Goal: Find specific page/section: Find specific page/section

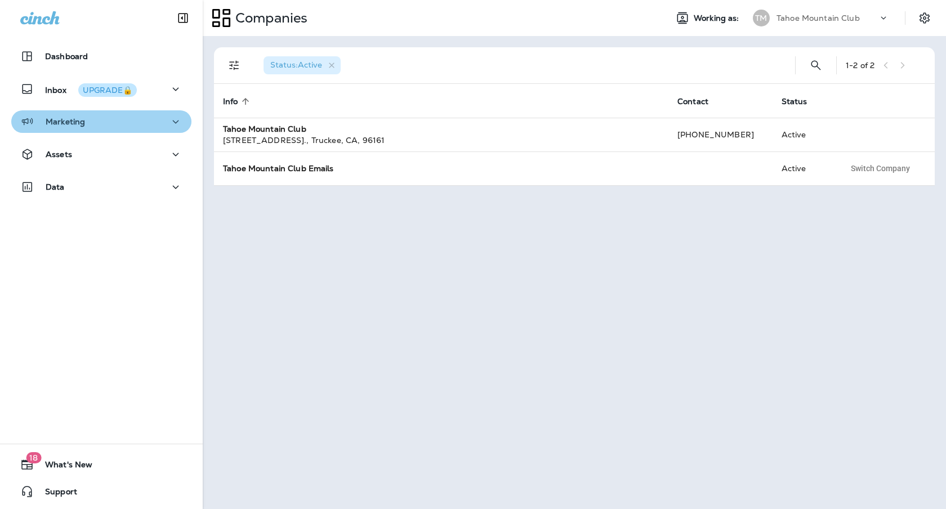
click at [71, 130] on button "Marketing" at bounding box center [101, 121] width 180 height 23
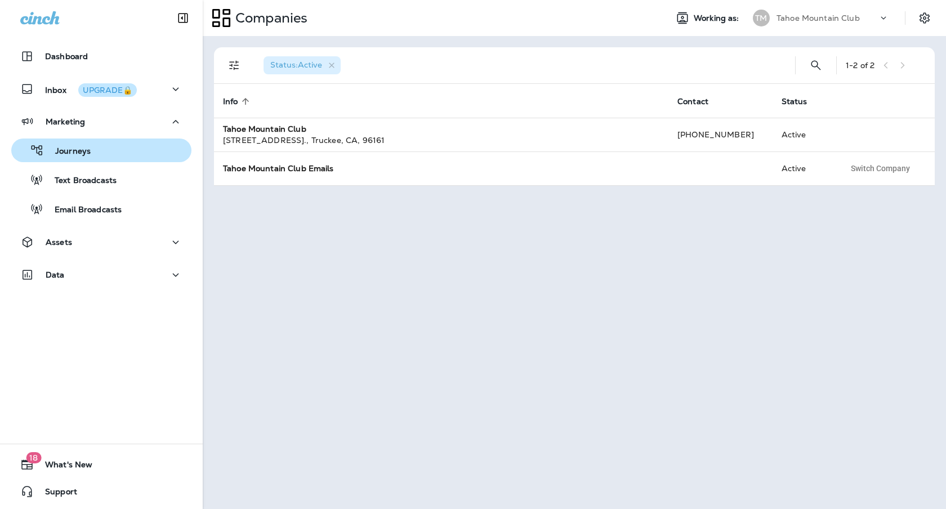
click at [90, 151] on div "Journeys" at bounding box center [101, 150] width 171 height 17
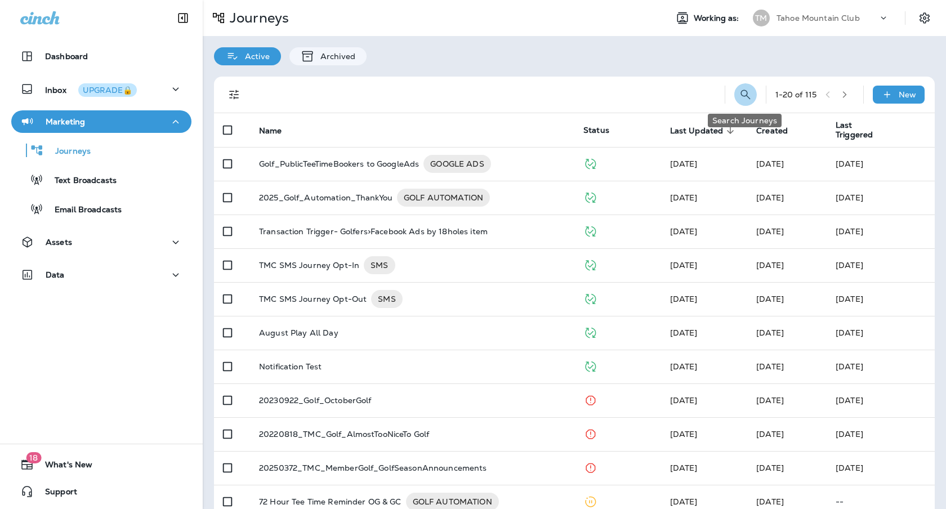
click at [740, 100] on icon "Search Journeys" at bounding box center [746, 95] width 14 height 14
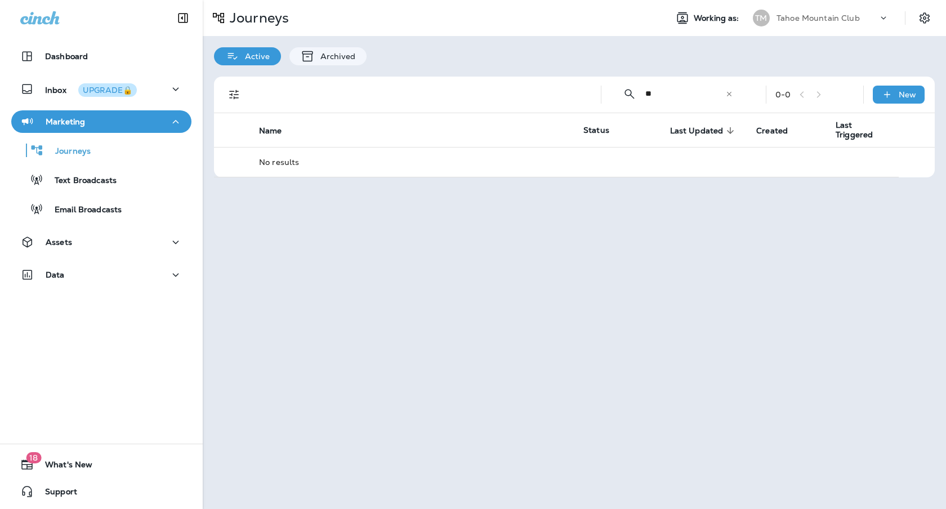
type input "*"
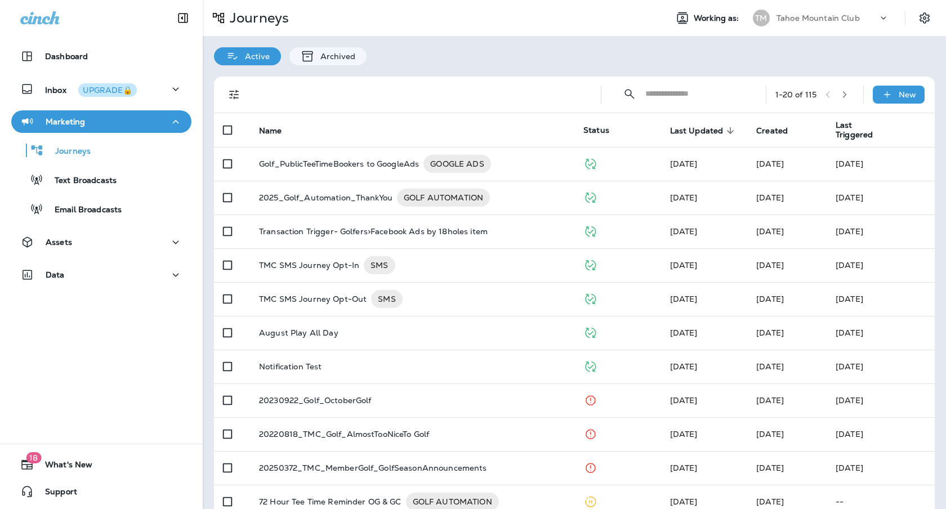
click at [847, 95] on icon "button" at bounding box center [845, 94] width 4 height 7
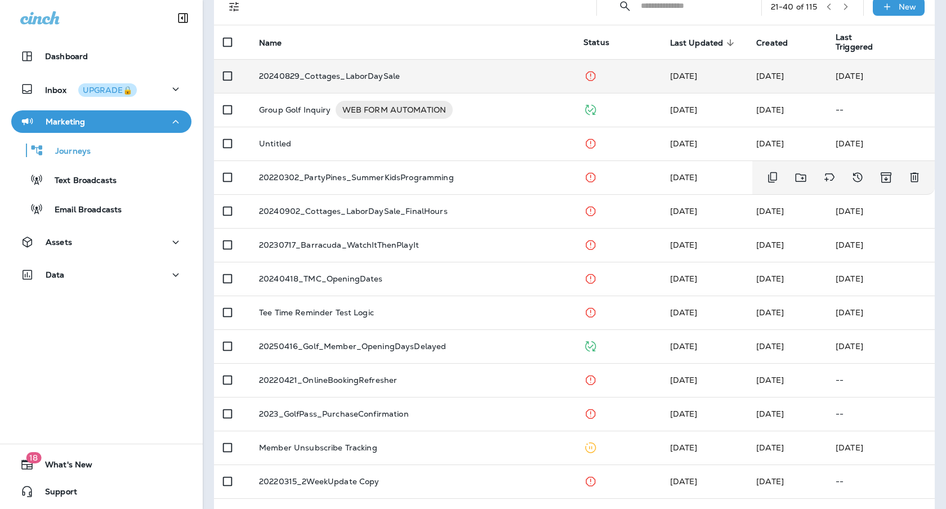
scroll to position [86, 0]
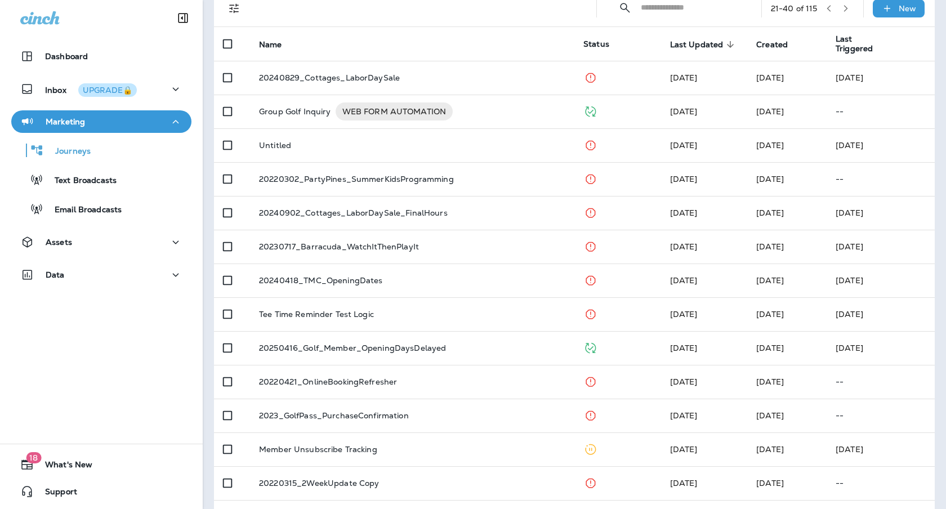
click at [829, 7] on icon "button" at bounding box center [828, 8] width 4 height 7
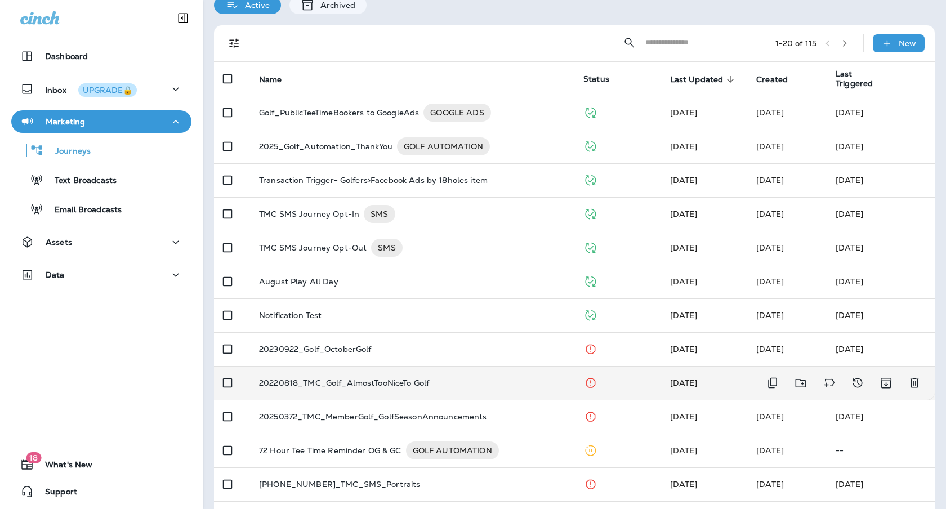
scroll to position [47, 0]
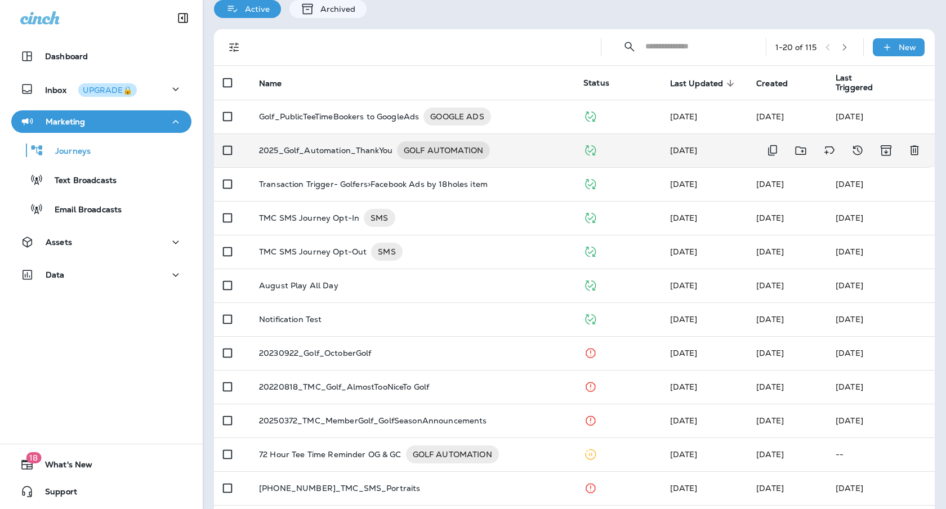
click at [332, 147] on p "2025_Golf_Automation_ThankYou" at bounding box center [325, 150] width 133 height 18
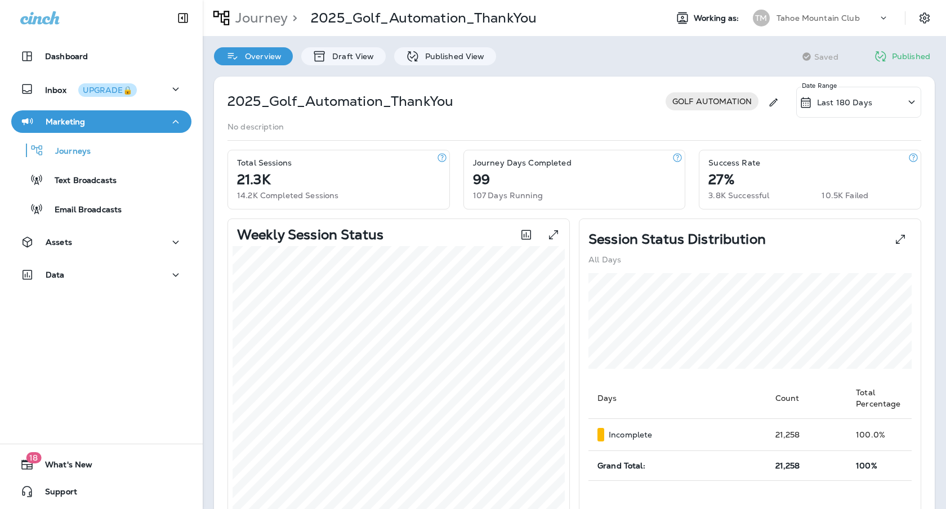
click at [901, 54] on p "Published" at bounding box center [911, 56] width 38 height 9
click at [875, 56] on icon at bounding box center [880, 57] width 14 height 14
click at [458, 56] on p "Published View" at bounding box center [451, 56] width 65 height 9
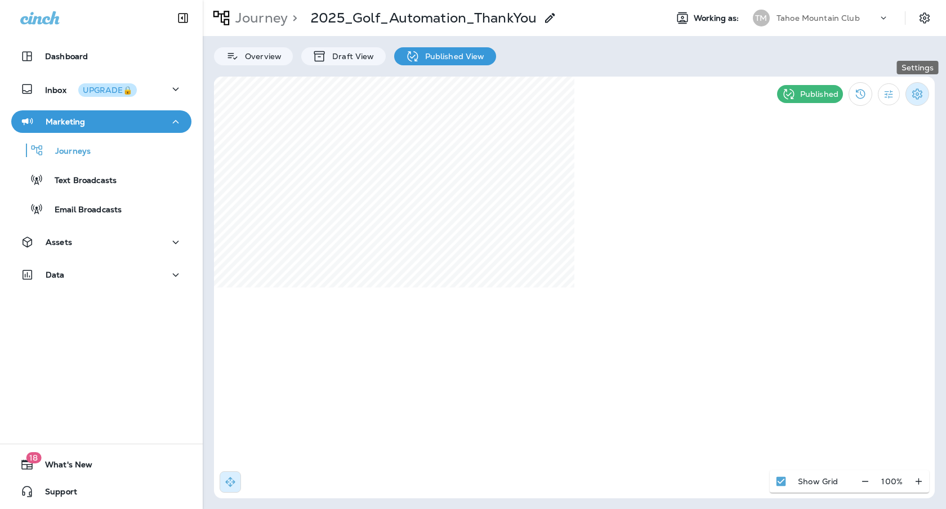
click at [921, 94] on icon "Settings" at bounding box center [917, 94] width 14 height 14
